Goal: Use online tool/utility: Utilize a website feature to perform a specific function

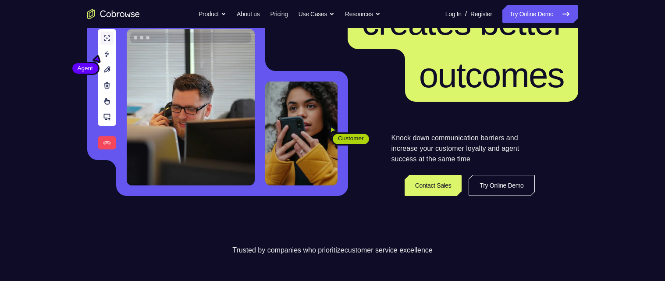
scroll to position [122, 0]
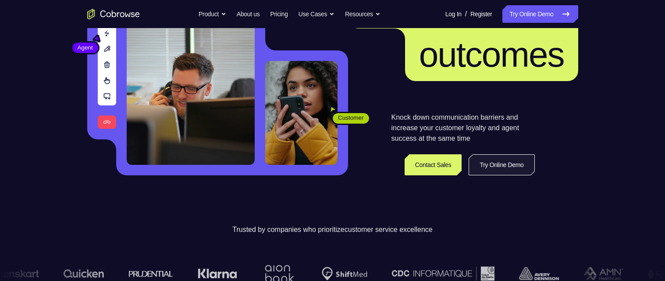
click at [485, 169] on link "Try Online Demo" at bounding box center [501, 164] width 66 height 21
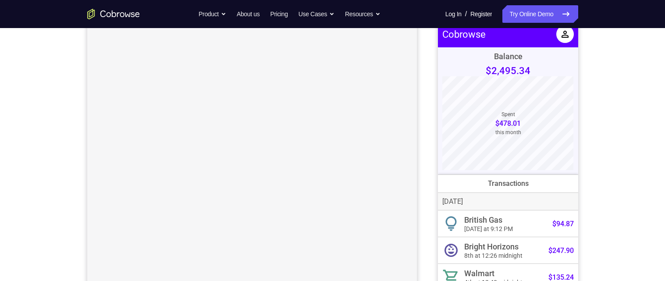
scroll to position [69, 0]
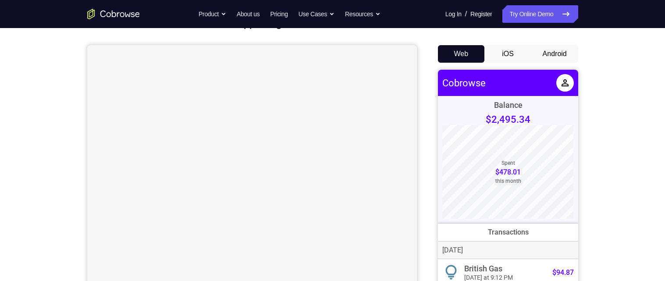
click at [550, 56] on button "Android" at bounding box center [554, 54] width 47 height 18
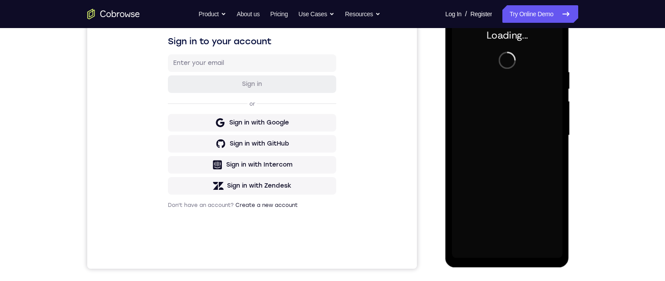
scroll to position [0, 0]
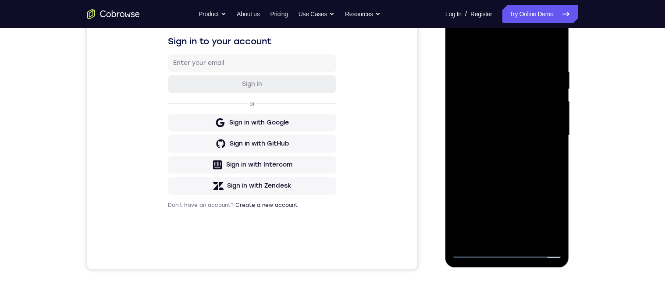
click at [504, 250] on div at bounding box center [507, 135] width 110 height 245
click at [548, 213] on div at bounding box center [507, 135] width 110 height 245
click at [506, 56] on div at bounding box center [507, 135] width 110 height 245
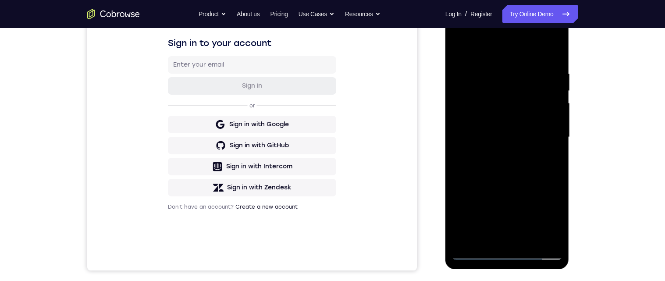
click at [546, 127] on div at bounding box center [507, 136] width 110 height 245
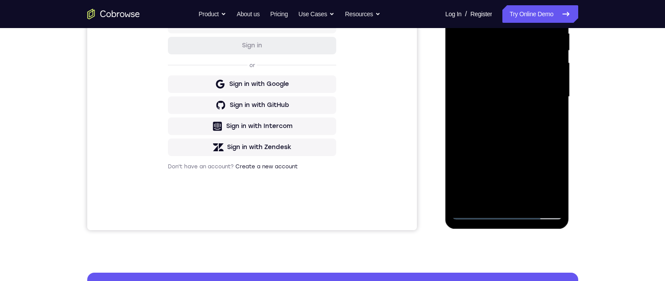
click at [496, 115] on div at bounding box center [507, 96] width 110 height 245
click at [532, 87] on div at bounding box center [507, 96] width 110 height 245
click at [512, 76] on div at bounding box center [507, 96] width 110 height 245
click at [526, 98] on div at bounding box center [507, 96] width 110 height 245
click at [517, 119] on div at bounding box center [507, 96] width 110 height 245
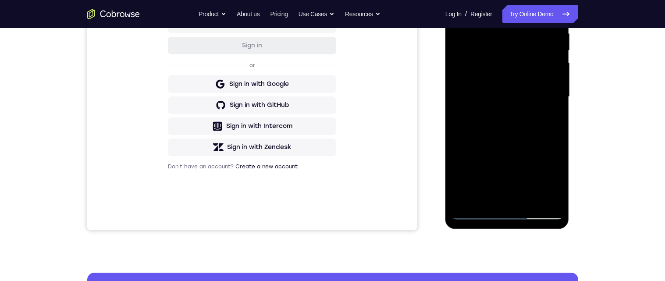
click at [514, 122] on div at bounding box center [507, 96] width 110 height 245
click at [500, 111] on div at bounding box center [507, 96] width 110 height 245
click at [510, 123] on div at bounding box center [507, 96] width 110 height 245
click at [517, 107] on div at bounding box center [507, 96] width 110 height 245
click at [552, 76] on div at bounding box center [507, 96] width 110 height 245
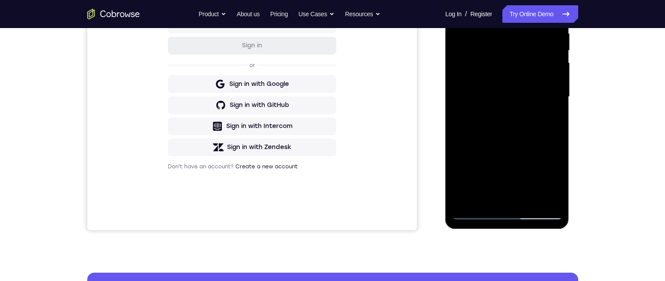
click at [551, 79] on div at bounding box center [507, 96] width 110 height 245
click at [538, 96] on div at bounding box center [507, 96] width 110 height 245
click at [522, 124] on div at bounding box center [507, 96] width 110 height 245
click at [498, 110] on div at bounding box center [507, 96] width 110 height 245
click at [553, 78] on div at bounding box center [507, 96] width 110 height 245
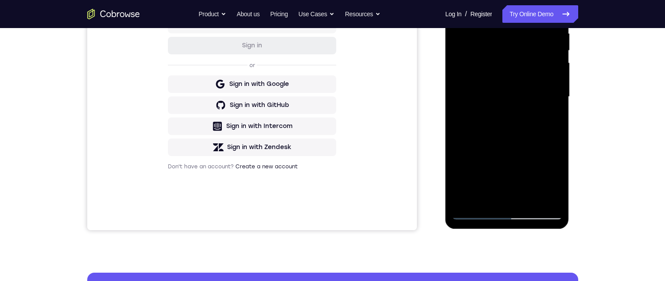
click at [553, 76] on div at bounding box center [507, 96] width 110 height 245
click at [544, 96] on div at bounding box center [507, 96] width 110 height 245
click at [517, 128] on div at bounding box center [507, 96] width 110 height 245
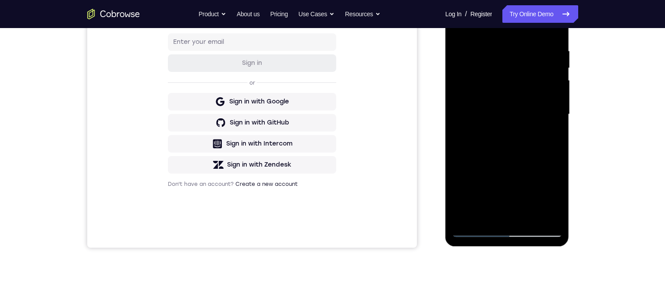
scroll to position [172, 0]
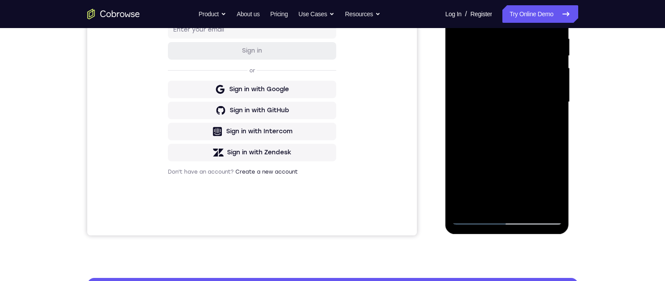
click at [531, 139] on div at bounding box center [507, 101] width 110 height 245
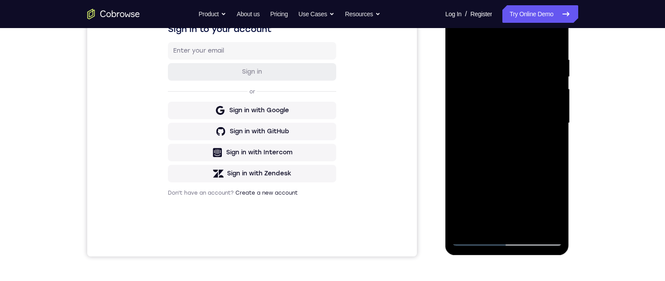
scroll to position [150, 0]
click at [524, 231] on div at bounding box center [507, 123] width 110 height 245
click at [526, 172] on div at bounding box center [507, 123] width 110 height 245
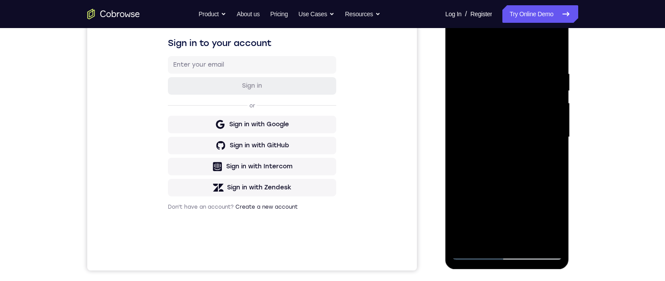
scroll to position [133, 0]
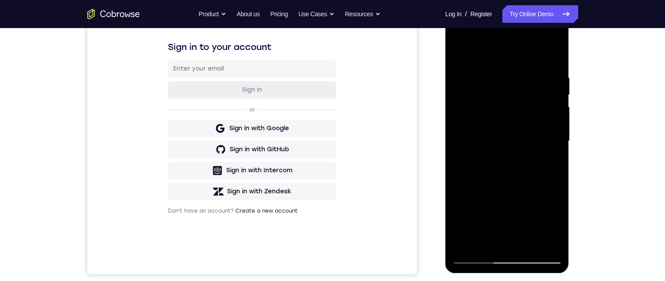
click at [463, 53] on div at bounding box center [507, 140] width 110 height 245
click at [462, 53] on div at bounding box center [507, 140] width 110 height 245
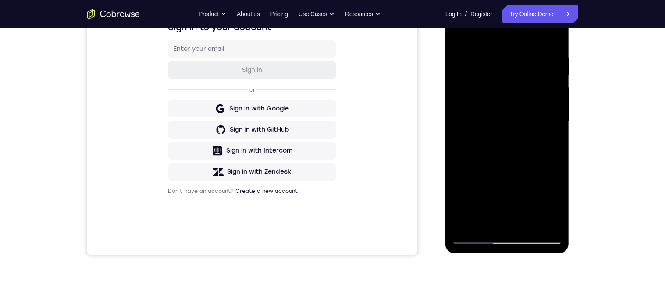
scroll to position [154, 0]
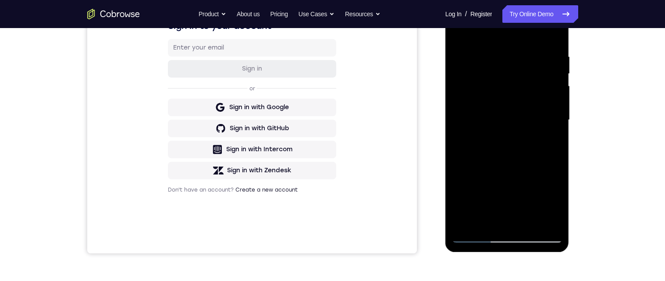
click at [557, 131] on div at bounding box center [507, 119] width 110 height 245
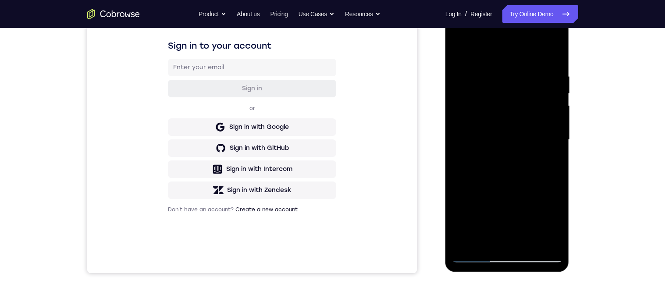
click at [556, 146] on div at bounding box center [507, 139] width 110 height 245
click at [557, 150] on div at bounding box center [507, 140] width 110 height 245
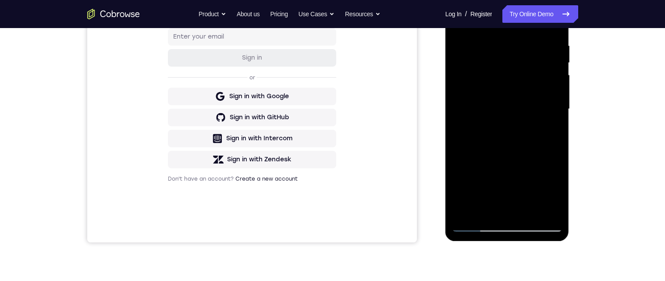
scroll to position [162, 0]
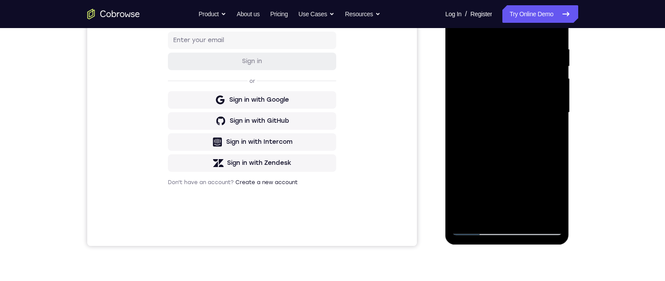
click at [495, 40] on div at bounding box center [507, 112] width 110 height 245
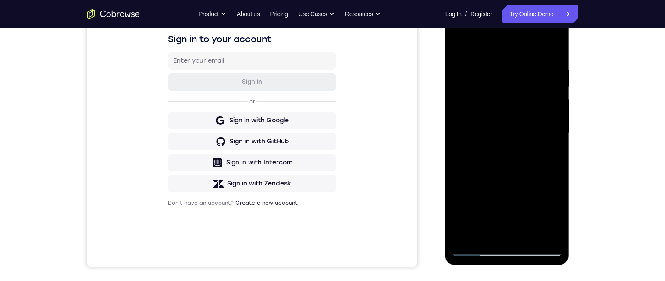
scroll to position [138, 0]
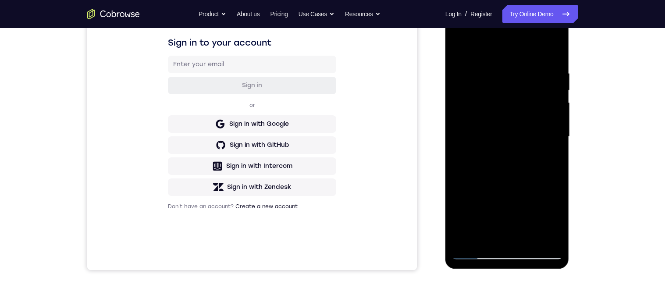
click at [499, 237] on div at bounding box center [507, 136] width 110 height 245
click at [537, 149] on div at bounding box center [507, 136] width 110 height 245
click at [523, 238] on div at bounding box center [507, 136] width 110 height 245
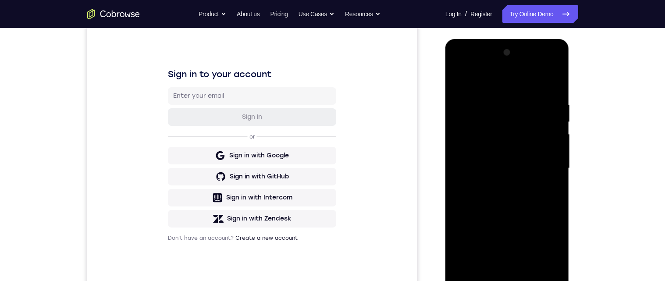
click at [556, 185] on div at bounding box center [507, 168] width 110 height 245
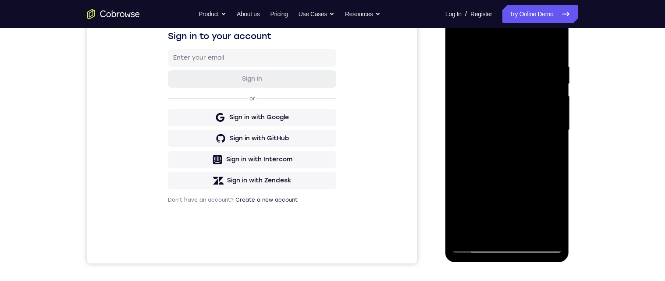
scroll to position [152, 0]
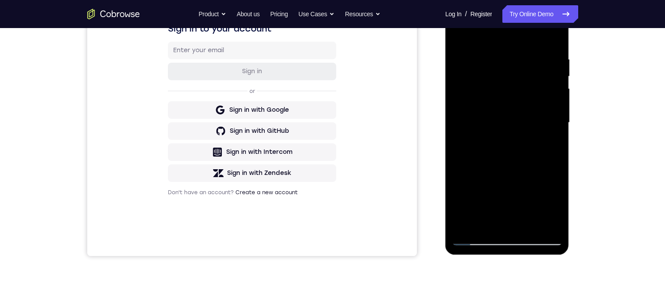
click at [519, 221] on div at bounding box center [507, 122] width 110 height 245
click at [539, 141] on div at bounding box center [507, 122] width 110 height 245
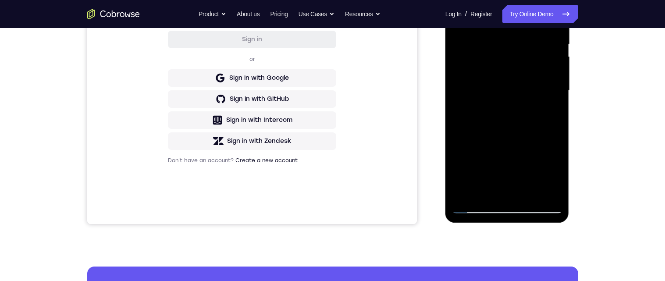
scroll to position [184, 0]
click at [521, 192] on div at bounding box center [507, 90] width 110 height 245
click at [547, 191] on div at bounding box center [507, 90] width 110 height 245
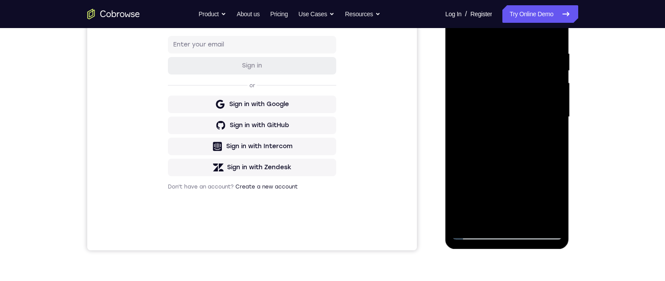
click at [543, 80] on div at bounding box center [507, 116] width 110 height 245
click at [543, 99] on div at bounding box center [507, 116] width 110 height 245
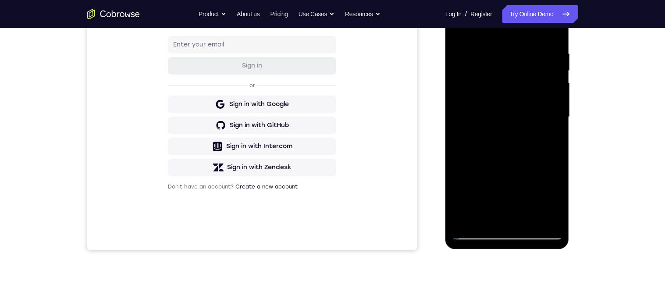
click at [543, 99] on div at bounding box center [507, 116] width 110 height 245
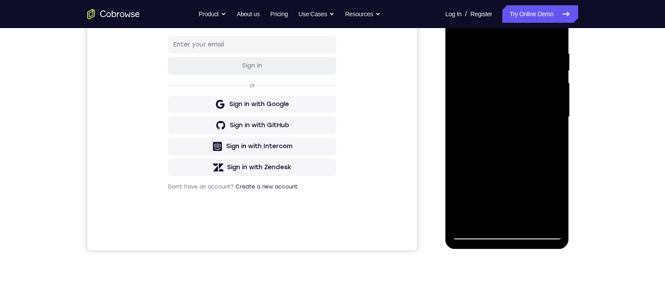
click at [543, 99] on div at bounding box center [507, 116] width 110 height 245
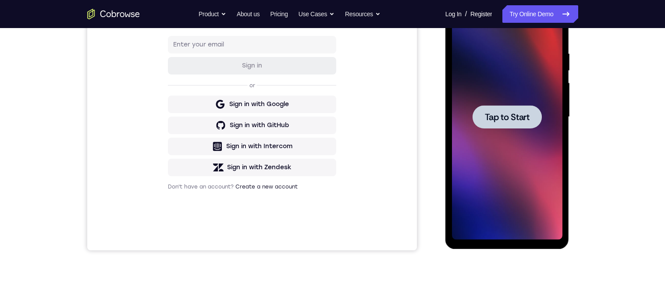
click at [525, 118] on span "Tap to Start" at bounding box center [507, 117] width 45 height 9
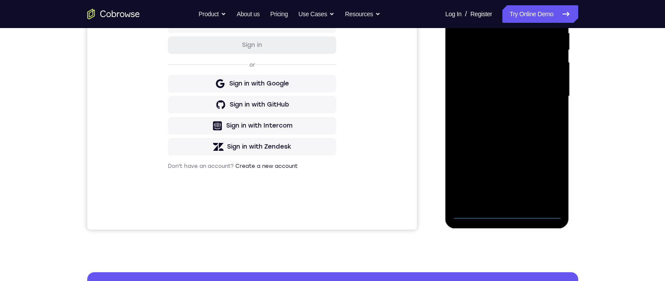
scroll to position [131, 0]
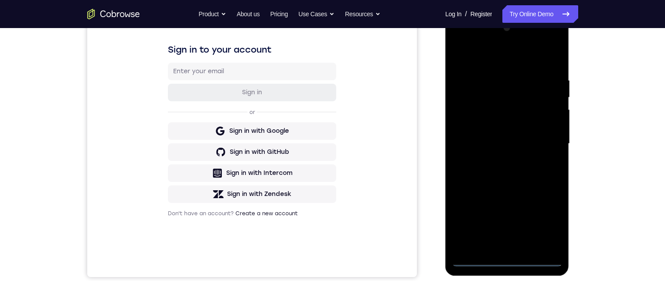
click at [506, 261] on div at bounding box center [507, 143] width 110 height 245
click at [547, 225] on div at bounding box center [507, 143] width 110 height 245
click at [485, 56] on div at bounding box center [507, 143] width 110 height 245
click at [541, 142] on div at bounding box center [507, 143] width 110 height 245
click at [499, 159] on div at bounding box center [507, 143] width 110 height 245
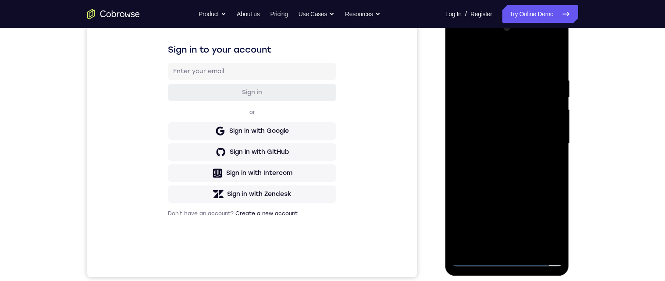
click at [490, 136] on div at bounding box center [507, 143] width 110 height 245
click at [488, 124] on div at bounding box center [507, 143] width 110 height 245
click at [525, 145] on div at bounding box center [507, 143] width 110 height 245
click at [512, 178] on div at bounding box center [507, 143] width 110 height 245
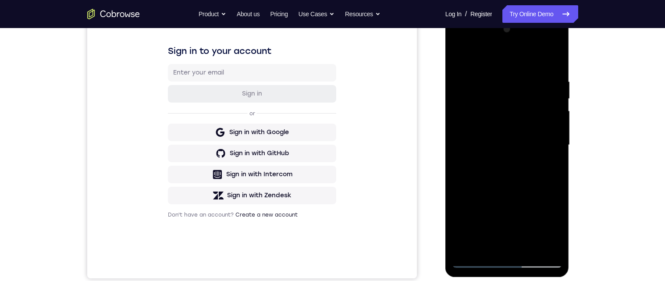
click at [558, 111] on div at bounding box center [507, 144] width 110 height 245
click at [552, 129] on div at bounding box center [507, 143] width 110 height 245
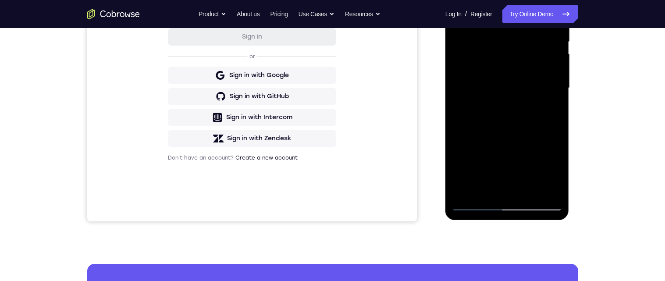
scroll to position [191, 0]
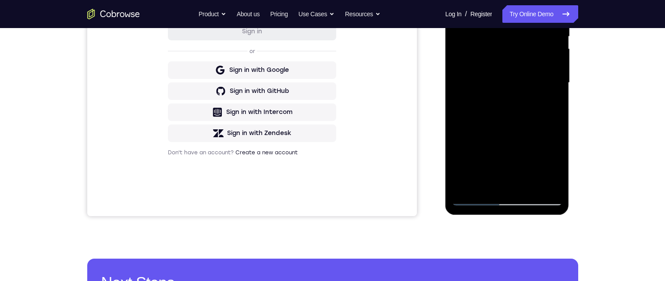
click at [489, 189] on div at bounding box center [507, 82] width 110 height 245
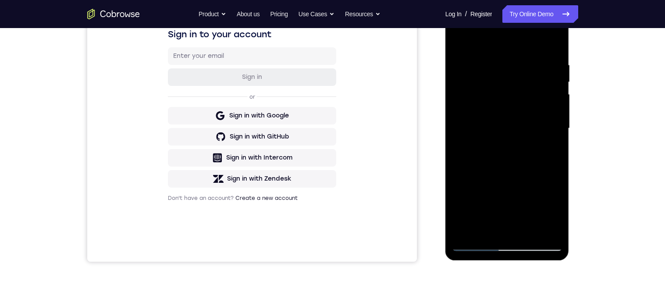
scroll to position [140, 0]
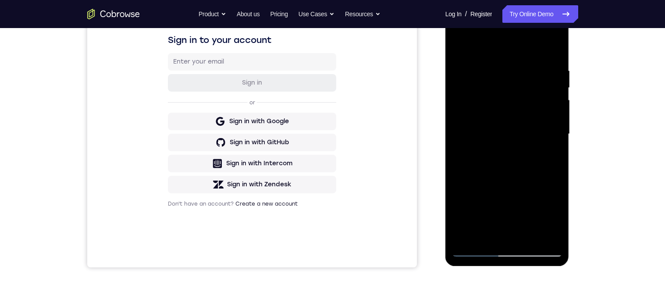
click at [516, 46] on div at bounding box center [507, 133] width 110 height 245
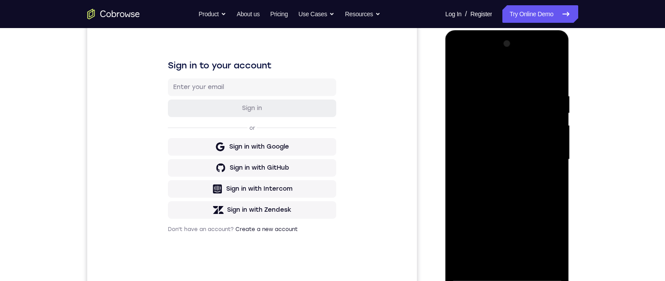
scroll to position [113, 0]
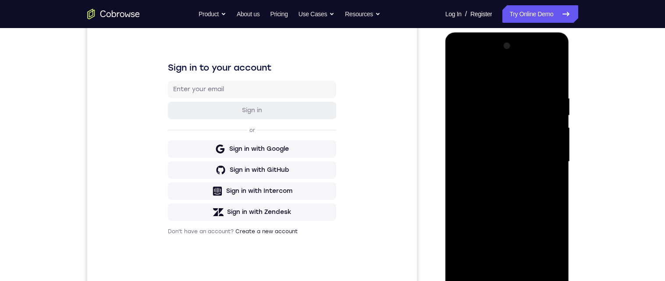
click at [487, 89] on div at bounding box center [507, 161] width 110 height 245
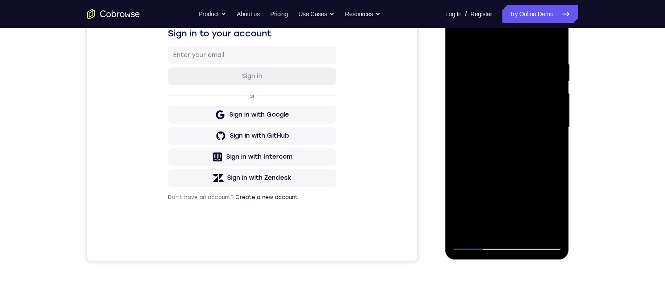
scroll to position [152, 0]
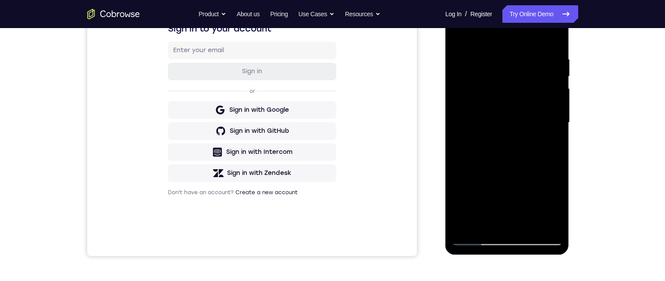
click at [507, 187] on div at bounding box center [507, 122] width 110 height 245
click at [508, 109] on div at bounding box center [507, 122] width 110 height 245
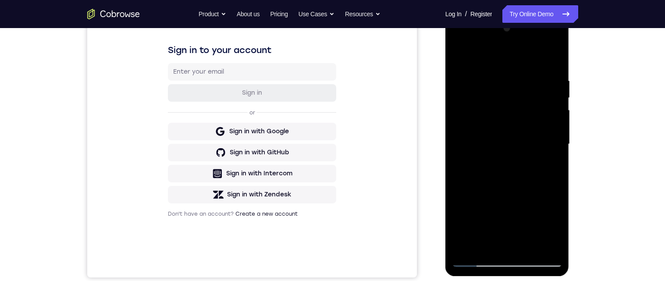
click at [456, 55] on div at bounding box center [507, 143] width 110 height 245
click at [482, 153] on div at bounding box center [507, 143] width 110 height 245
click at [519, 127] on div at bounding box center [507, 143] width 110 height 245
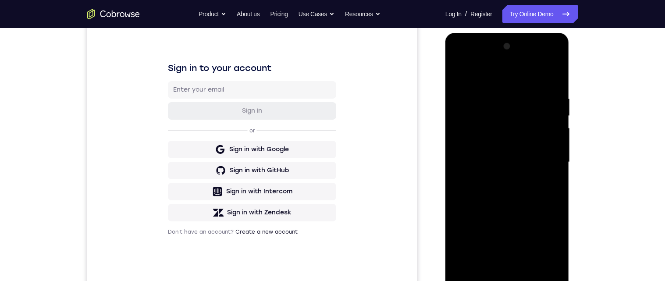
click at [503, 123] on div at bounding box center [507, 161] width 110 height 245
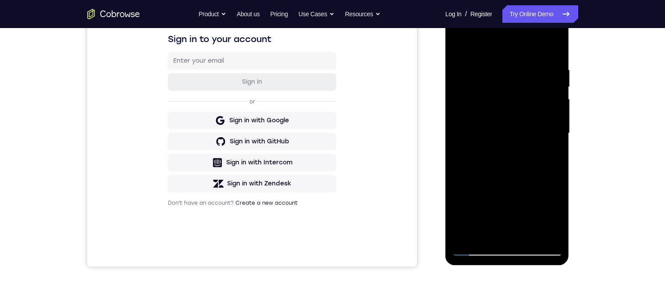
scroll to position [142, 0]
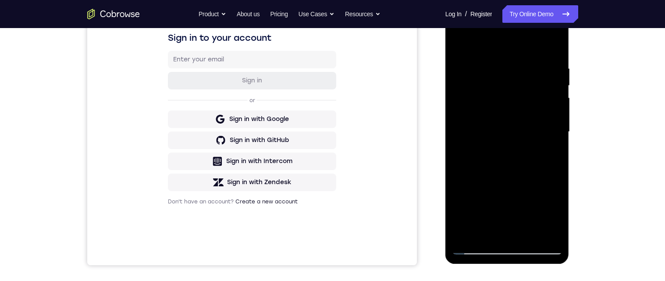
click at [520, 162] on div at bounding box center [507, 131] width 110 height 245
click at [499, 177] on div at bounding box center [507, 131] width 110 height 245
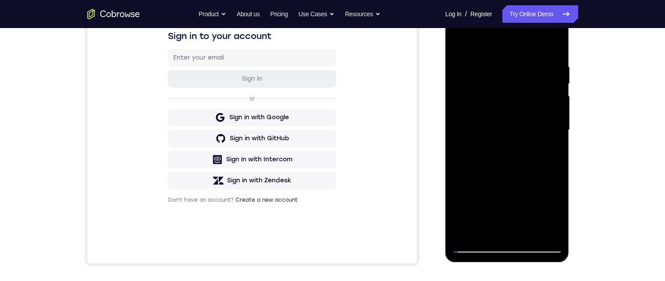
scroll to position [203, 0]
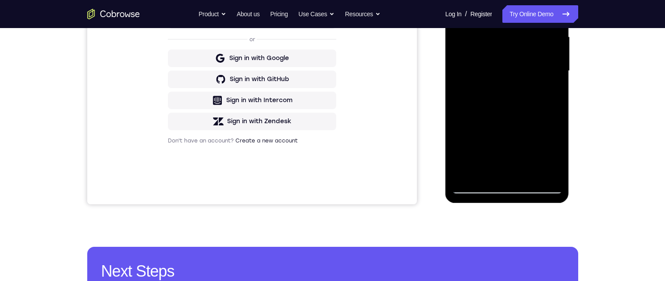
click at [463, 13] on div at bounding box center [507, 70] width 110 height 245
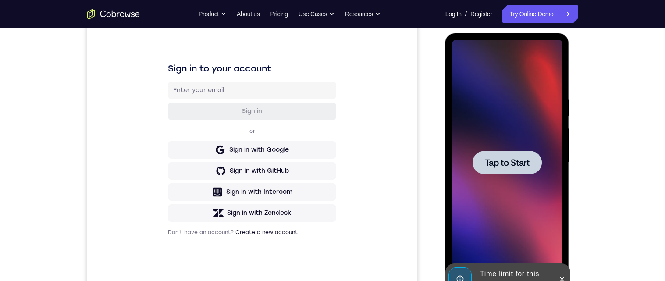
scroll to position [112, 0]
